Goal: Task Accomplishment & Management: Complete application form

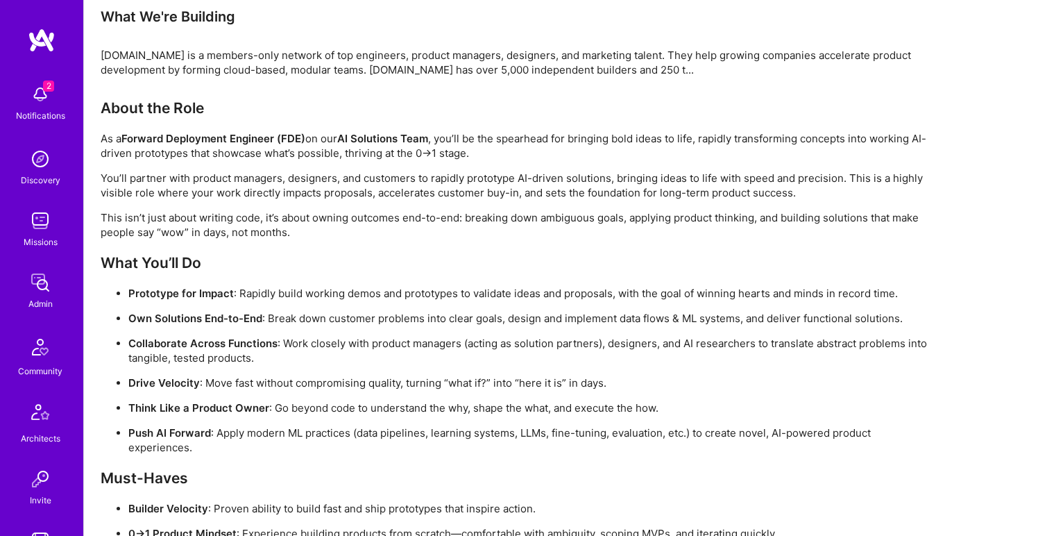
scroll to position [1102, 0]
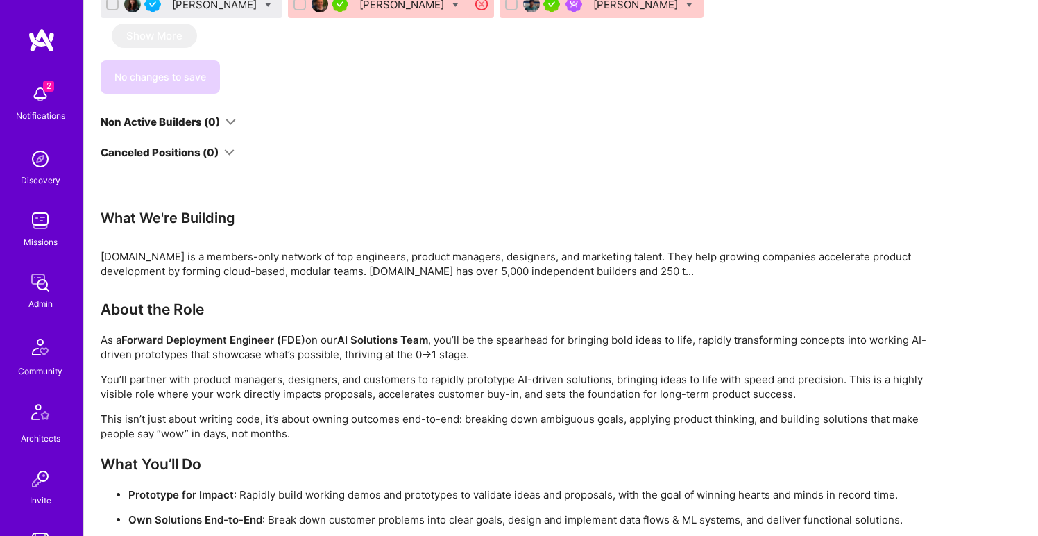
click at [387, 278] on div "[DOMAIN_NAME] is a members-only network of top engineers, product managers, des…" at bounding box center [517, 263] width 833 height 29
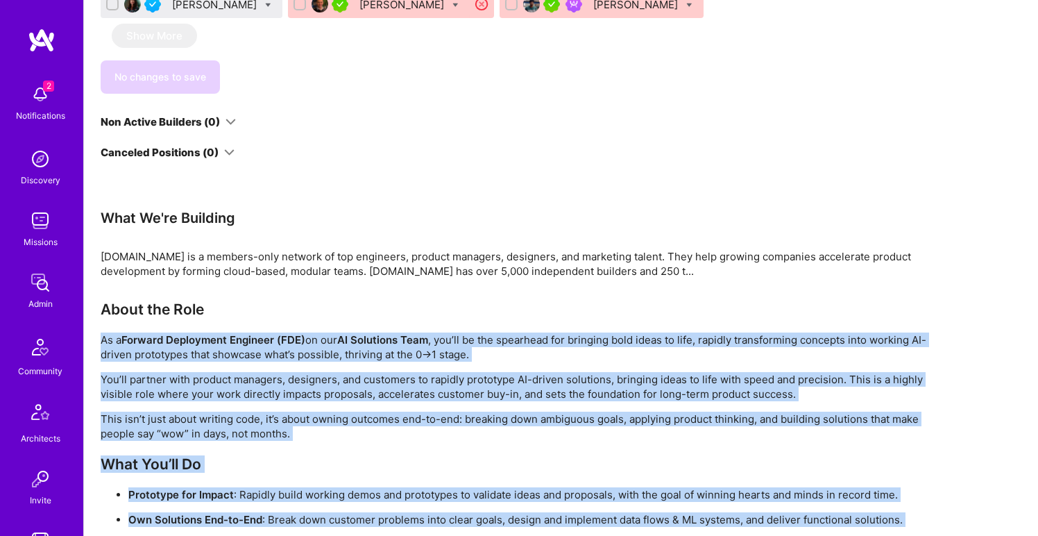
scroll to position [1596, 0]
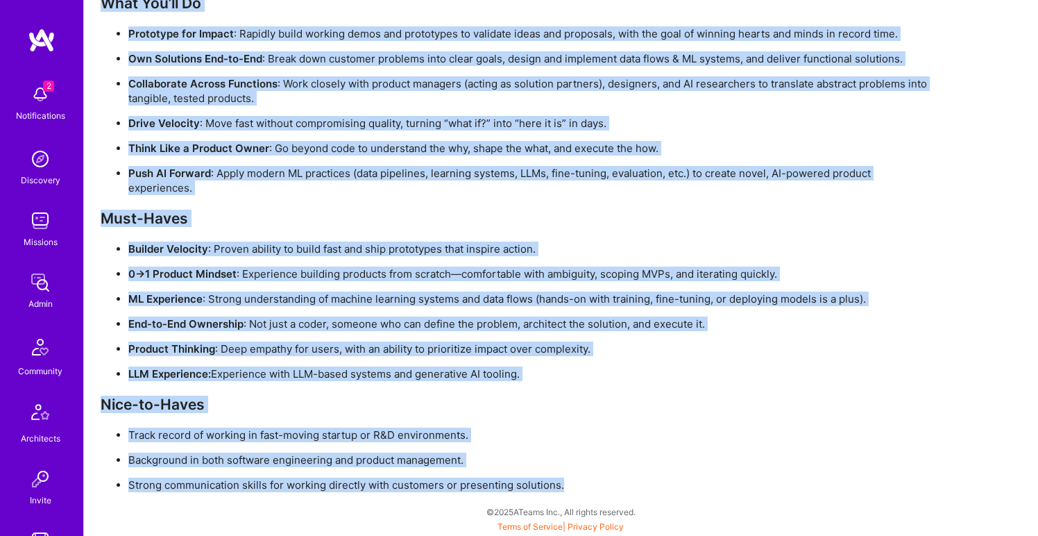
drag, startPoint x: 102, startPoint y: 377, endPoint x: 380, endPoint y: 496, distance: 302.7
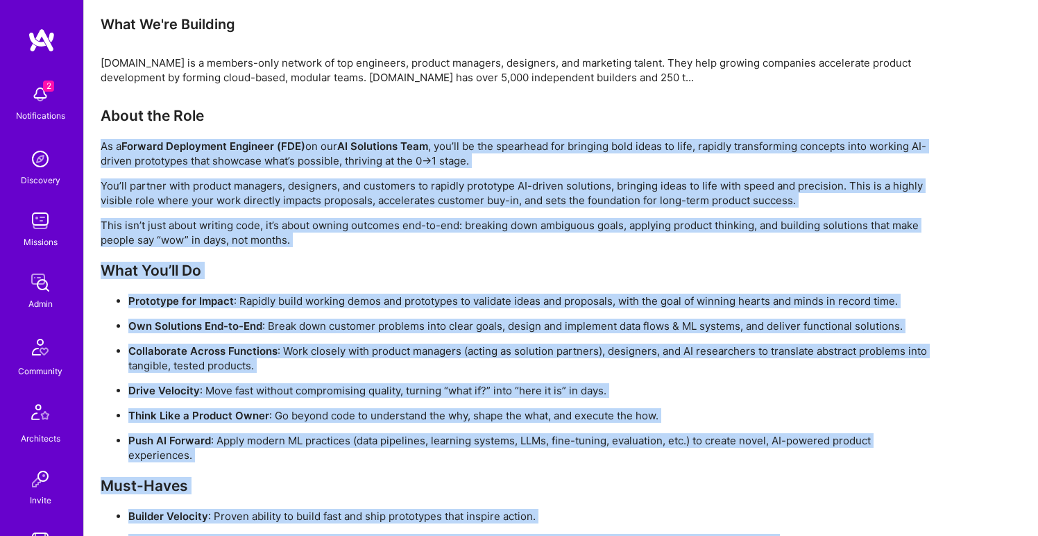
scroll to position [1193, 0]
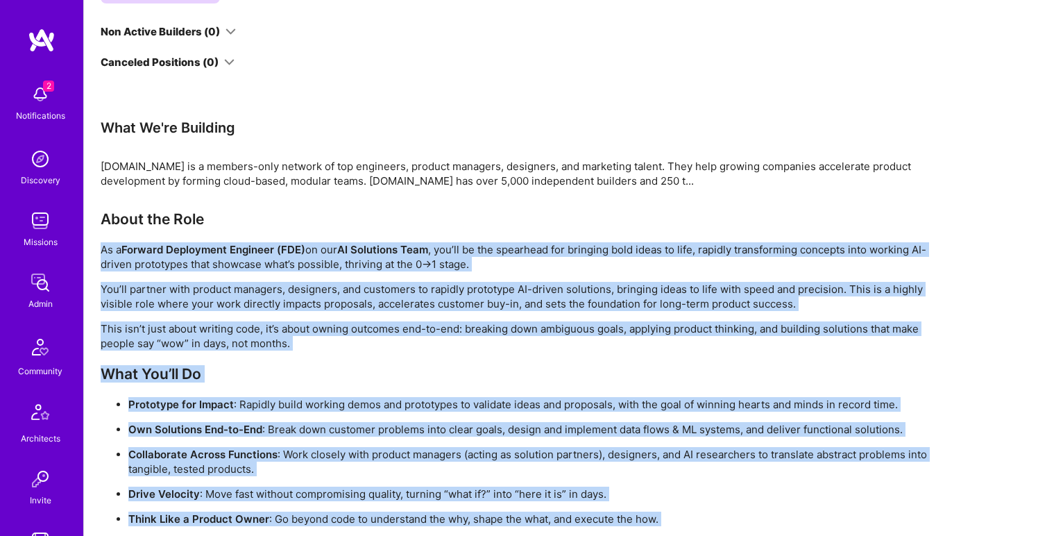
click at [225, 350] on p "This isn’t just about writing code, it’s about owning outcomes end-to-end: brea…" at bounding box center [517, 335] width 833 height 29
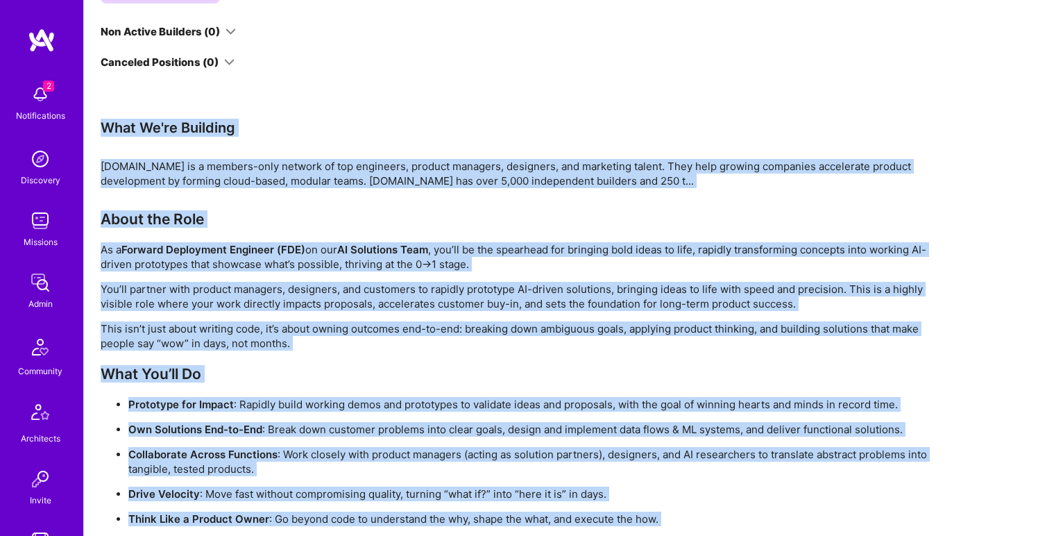
scroll to position [1596, 0]
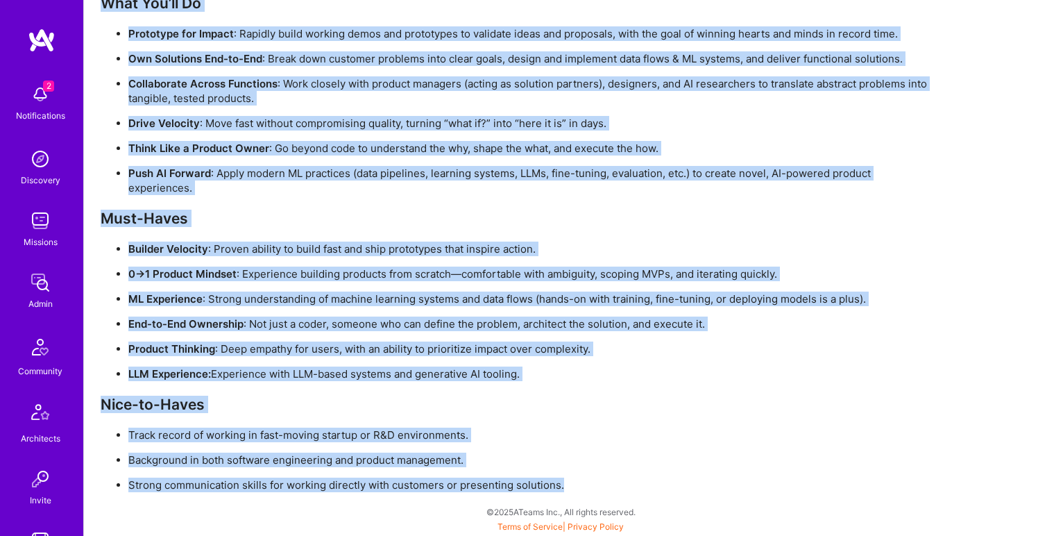
drag, startPoint x: 103, startPoint y: 161, endPoint x: 585, endPoint y: 493, distance: 585.2
copy div "Lore Ip'do Sitametc A.Elit se d eiusmod-temp incidid ut lab etdolorem, aliquae …"
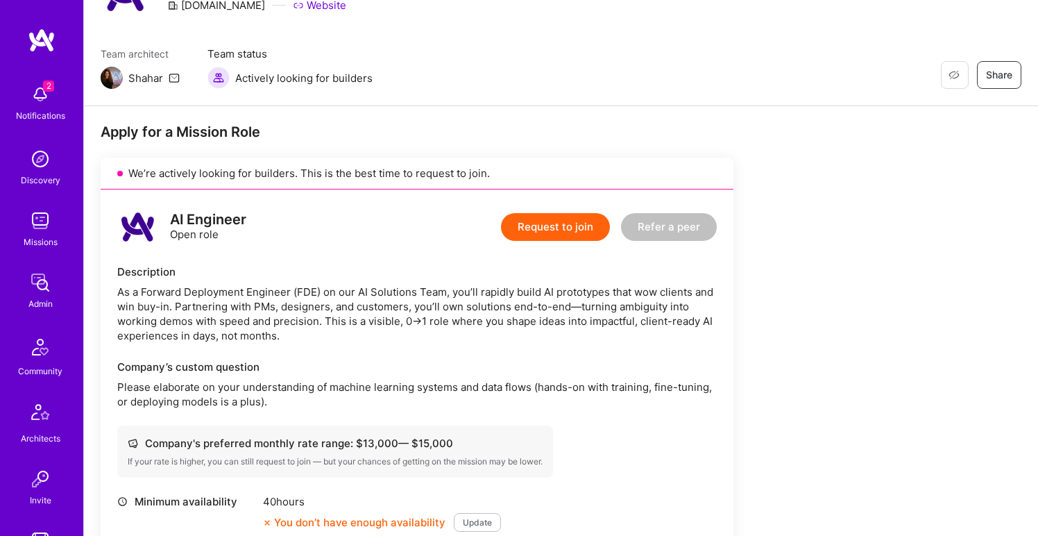
scroll to position [144, 0]
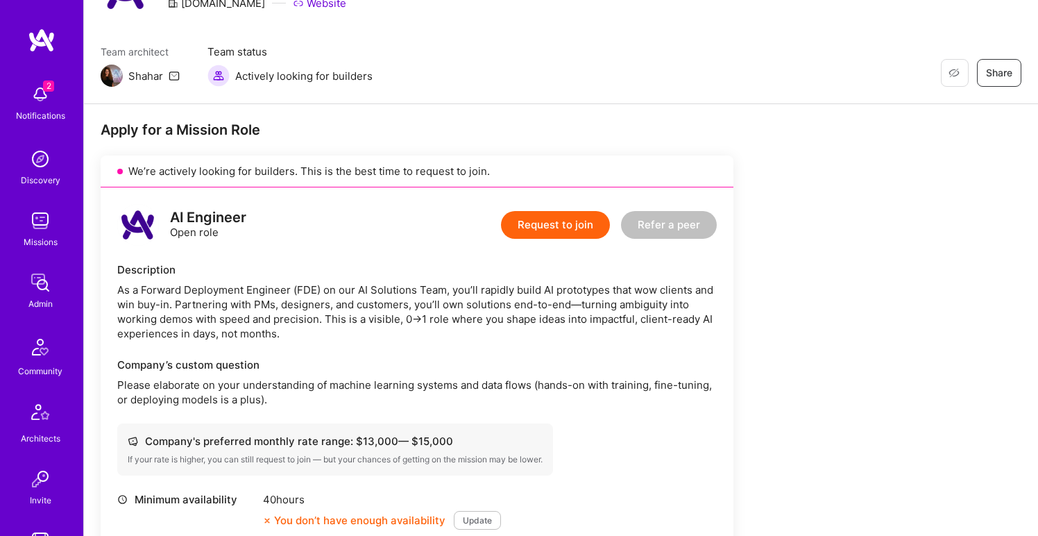
click at [545, 221] on button "Request to join" at bounding box center [555, 225] width 109 height 28
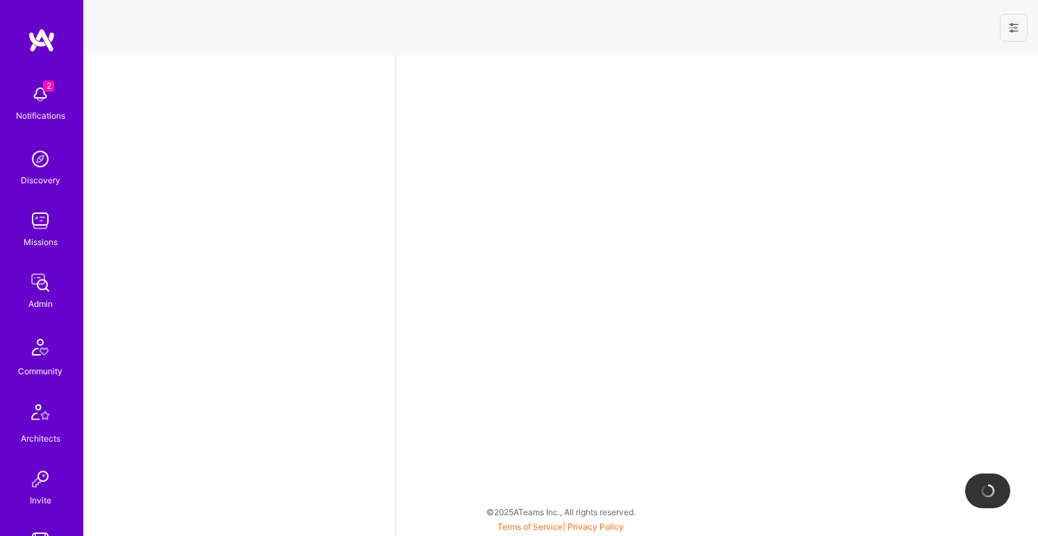
select select "NI"
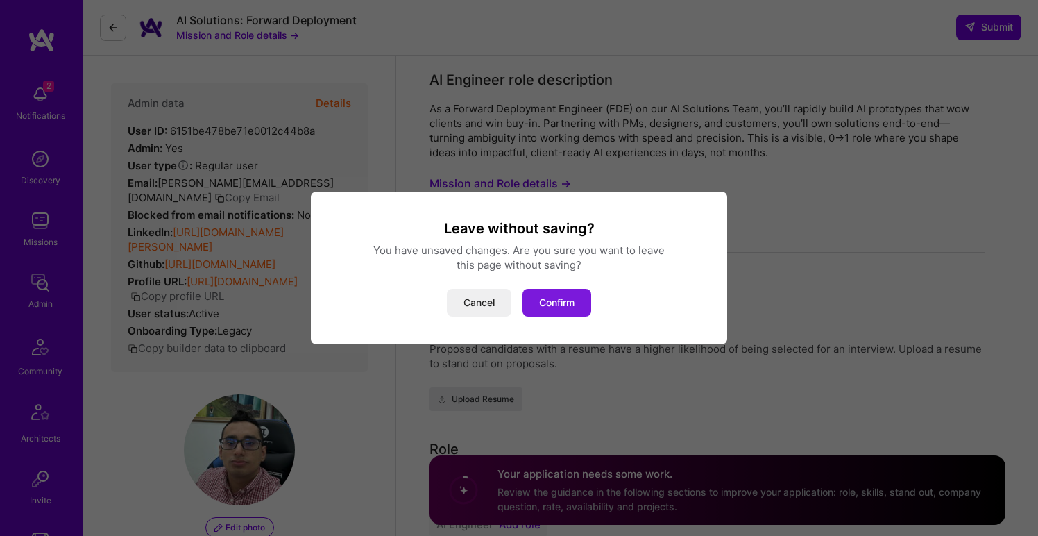
click at [550, 308] on button "Confirm" at bounding box center [556, 303] width 69 height 28
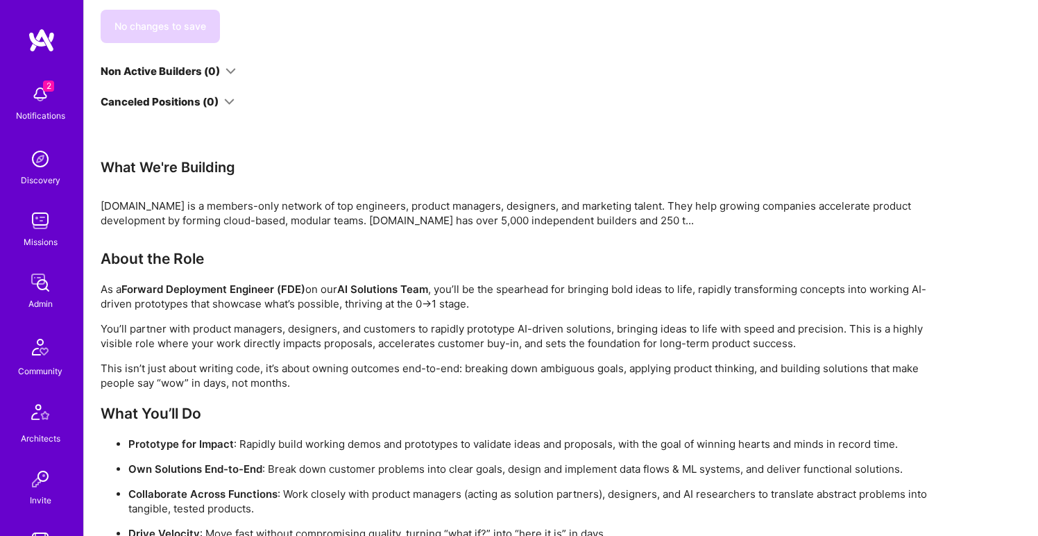
scroll to position [1138, 0]
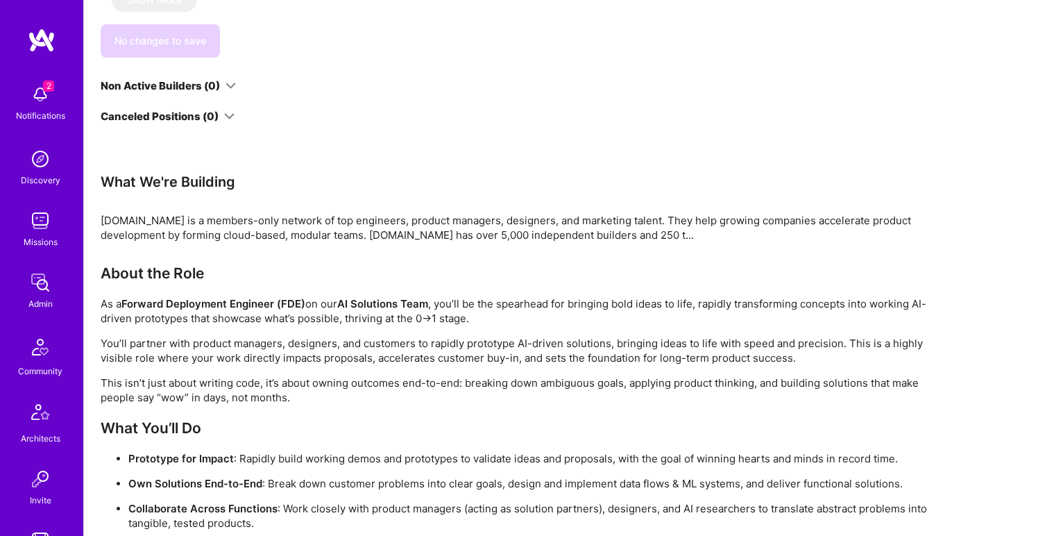
click at [155, 285] on div "Apply for a Mission Role We’re actively looking for builders. This is the best …" at bounding box center [517, 21] width 833 height 1791
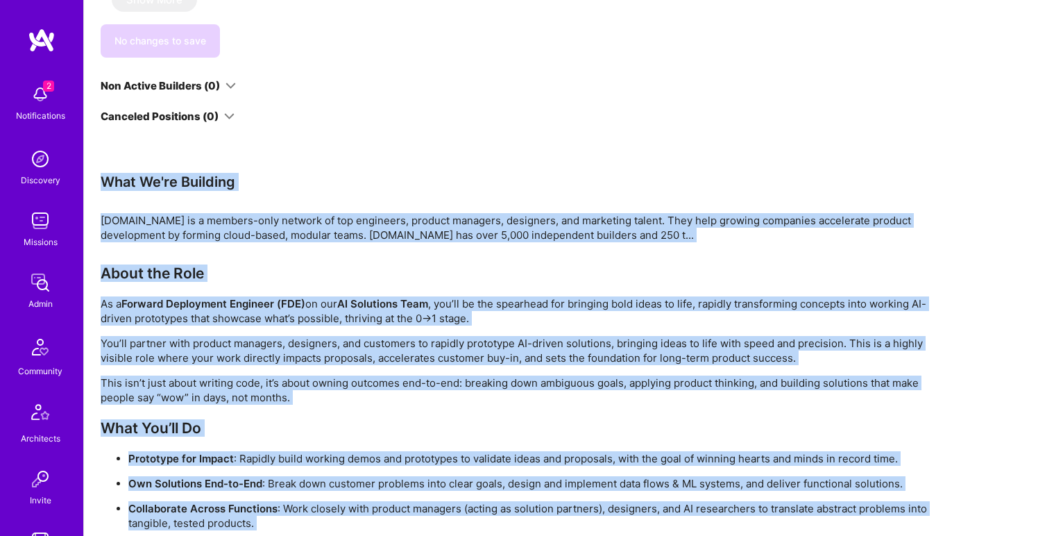
scroll to position [1596, 0]
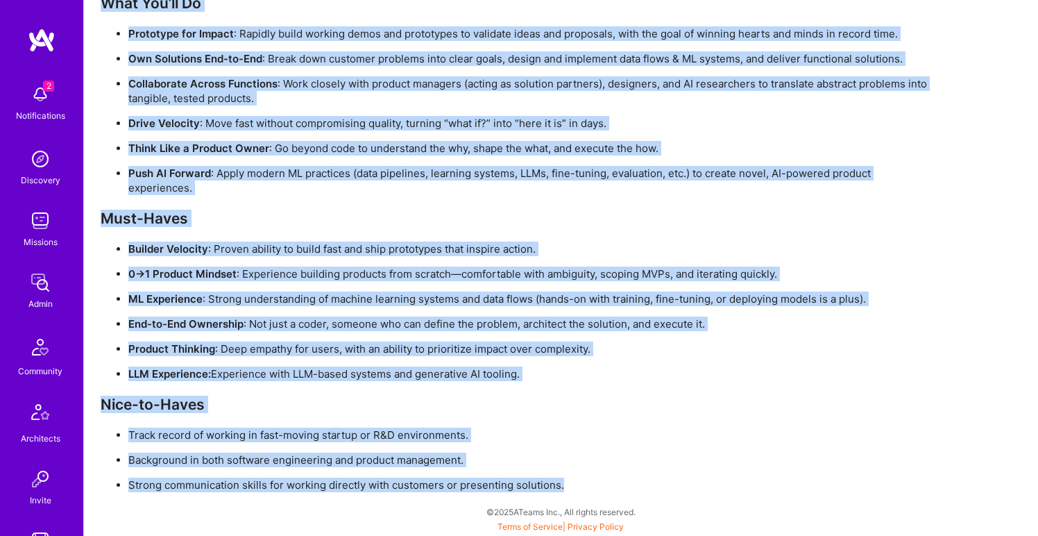
drag, startPoint x: 101, startPoint y: 215, endPoint x: 568, endPoint y: 486, distance: 540.0
copy div "Lore Ip'do Sitametc A.Elit se d eiusmod-temp incidid ut lab etdolorem, aliquae …"
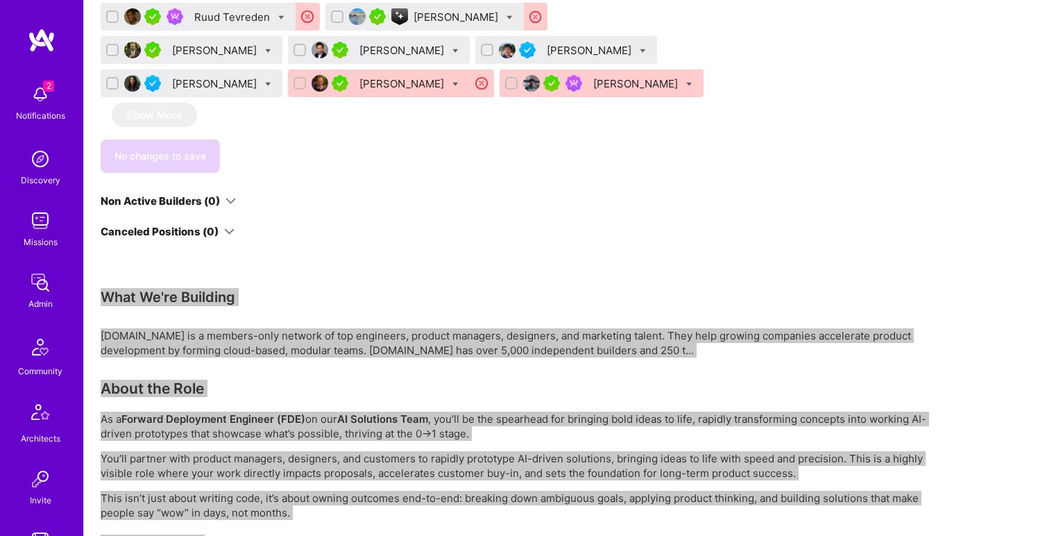
scroll to position [1024, 0]
